Goal: Task Accomplishment & Management: Complete application form

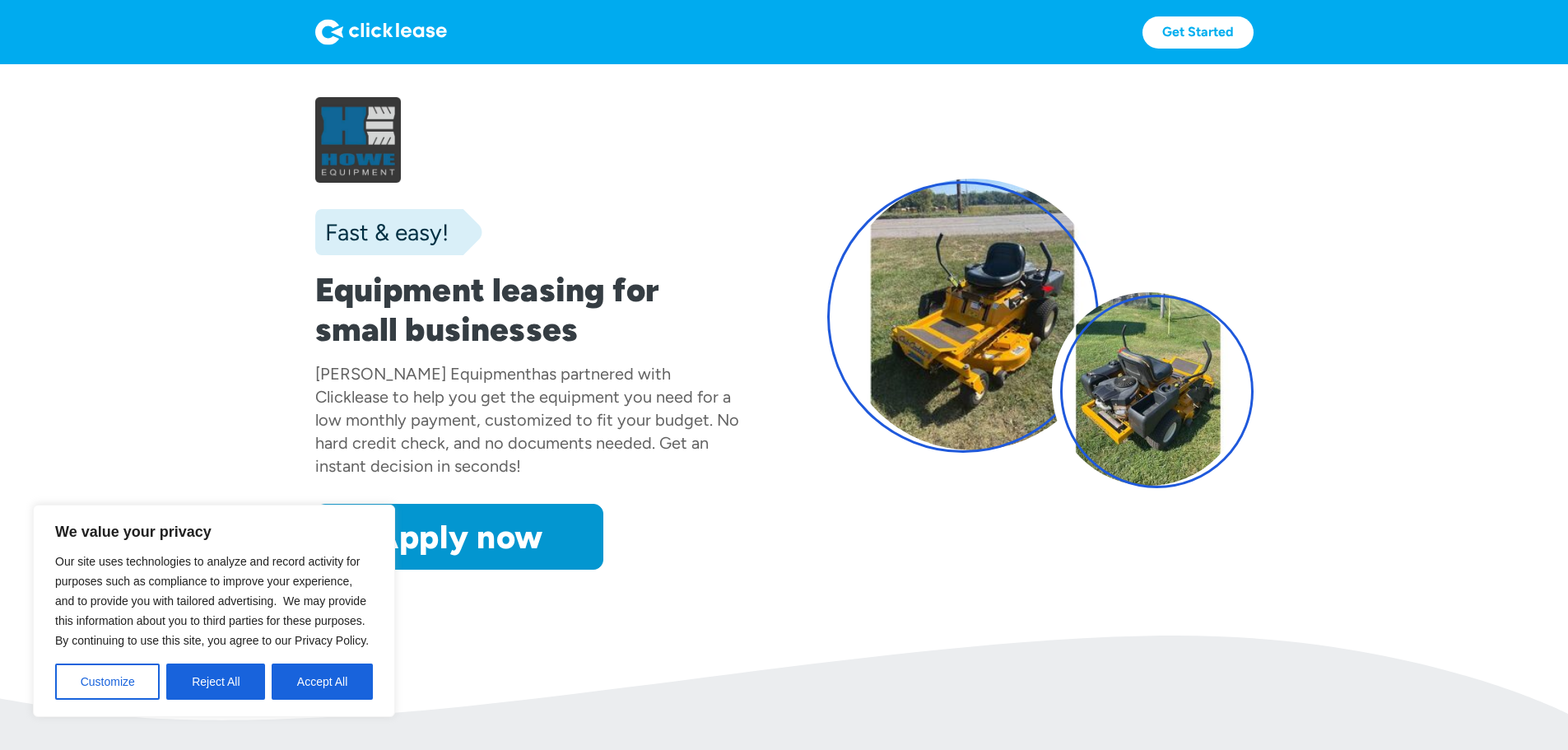
scroll to position [247, 0]
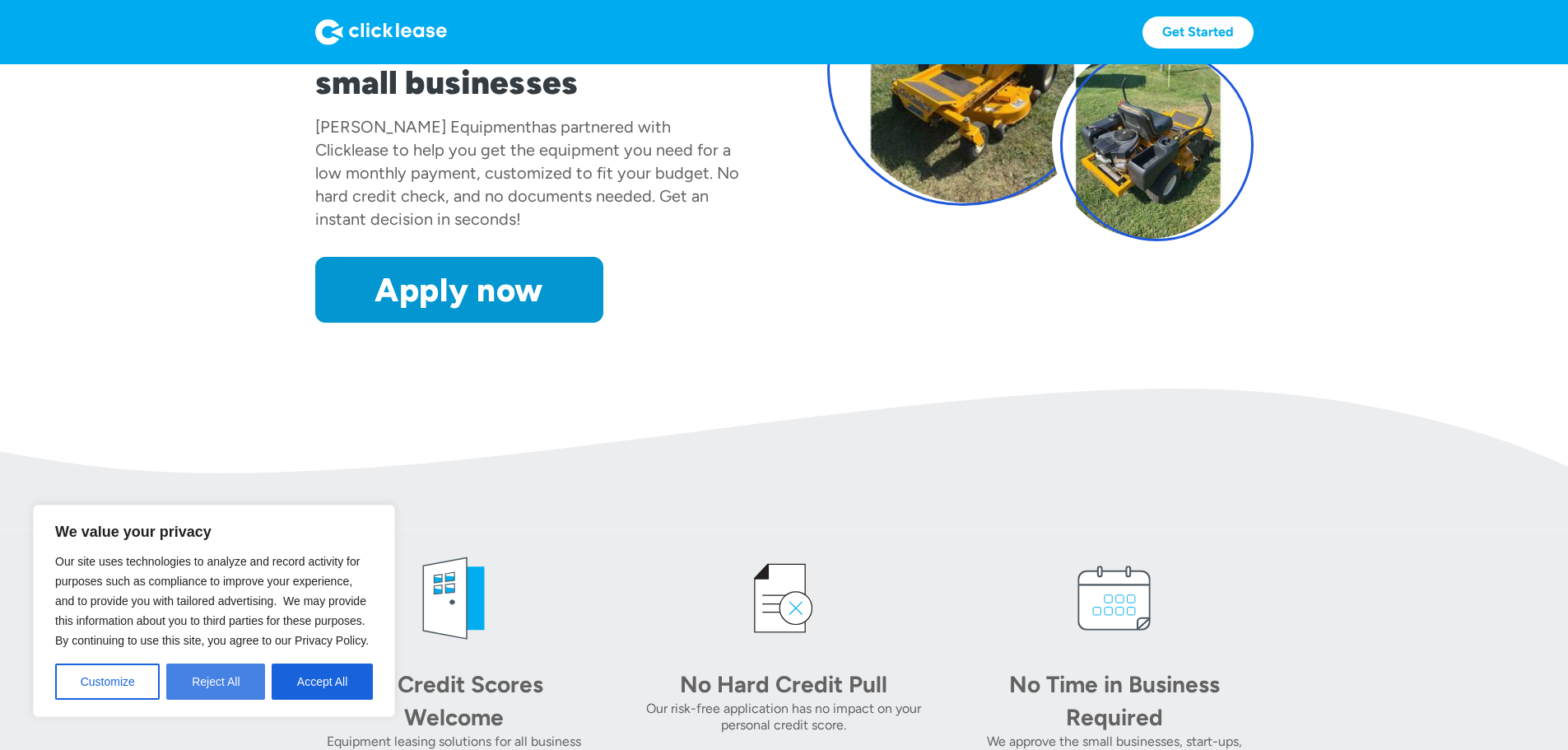
click at [219, 681] on button "Reject All" at bounding box center [216, 681] width 99 height 36
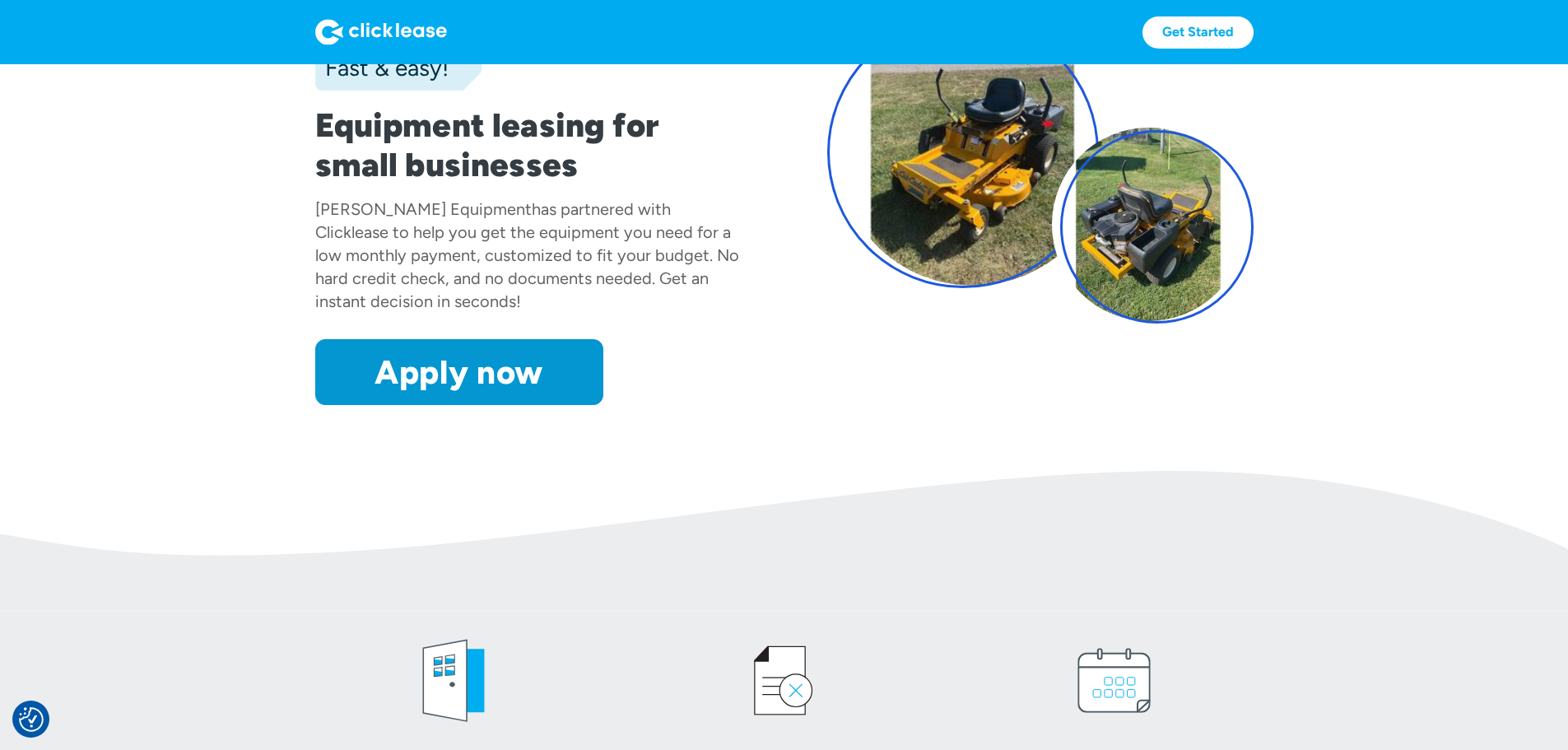
scroll to position [0, 0]
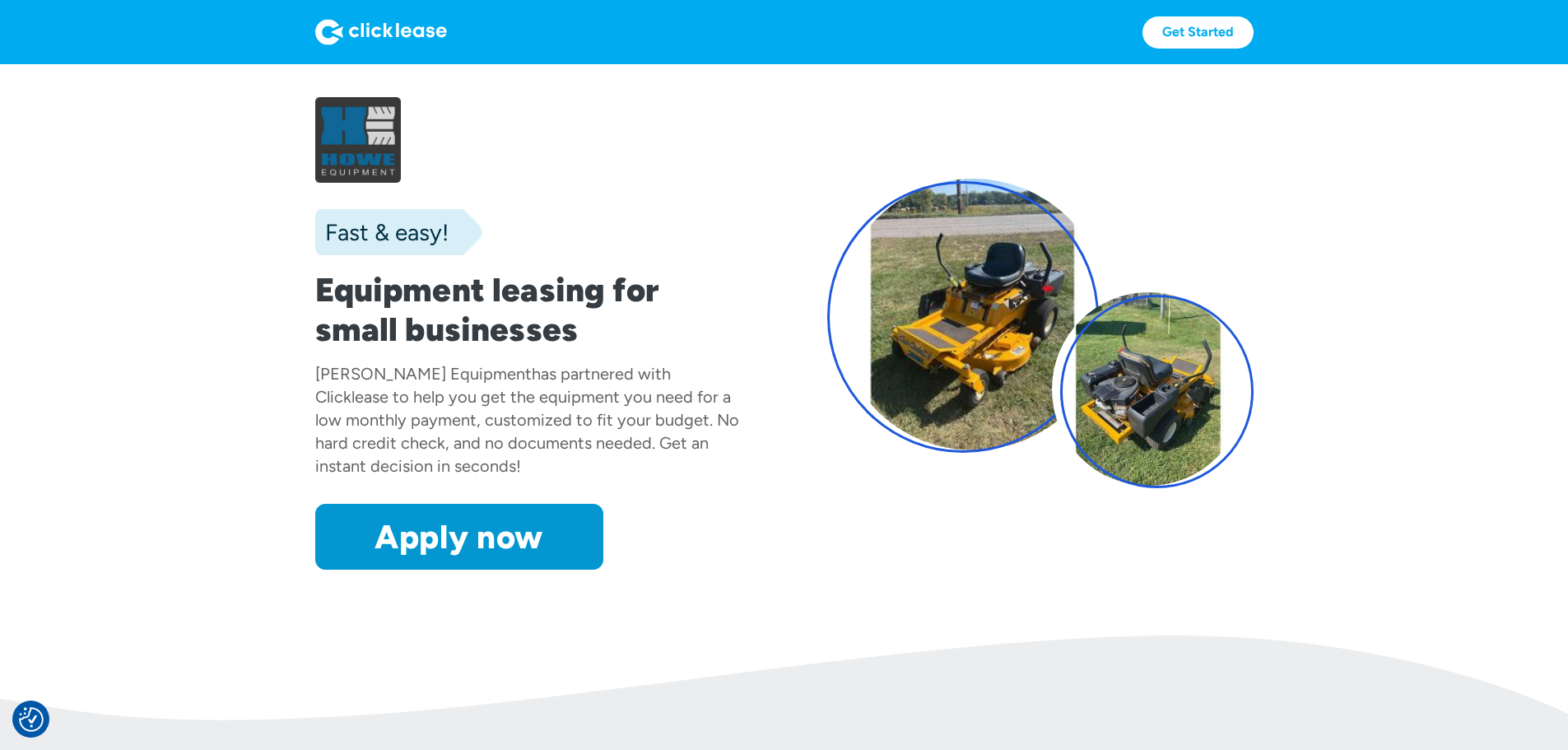
click at [316, 126] on div at bounding box center [529, 140] width 427 height 86
click at [1253, 33] on link "Get Started" at bounding box center [1197, 33] width 111 height 32
